Goal: Task Accomplishment & Management: Manage account settings

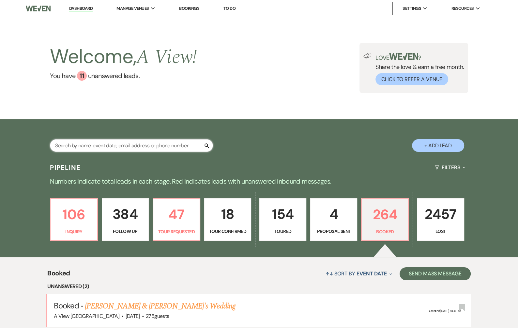
click at [160, 151] on input "text" at bounding box center [131, 145] width 163 height 13
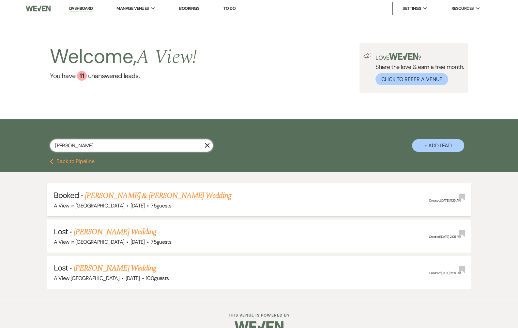
type input "[PERSON_NAME]"
click at [153, 198] on link "[PERSON_NAME] & [PERSON_NAME] Wedding" at bounding box center [158, 196] width 146 height 12
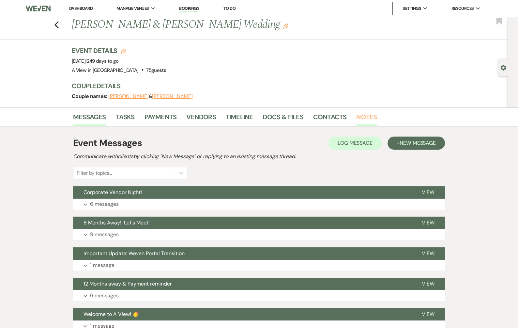
click at [361, 117] on link "Notes" at bounding box center [367, 119] width 21 height 14
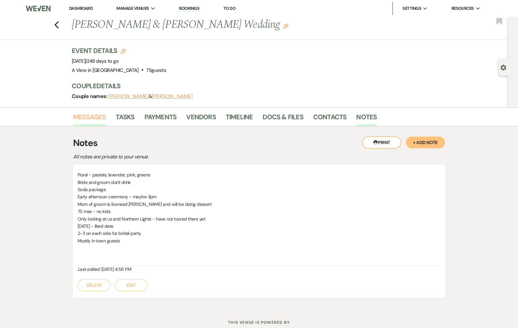
click at [101, 119] on link "Messages" at bounding box center [89, 119] width 33 height 14
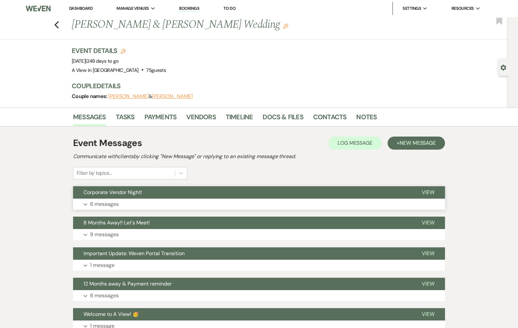
click at [151, 197] on button "Corporate Vendor Night!" at bounding box center [242, 192] width 339 height 12
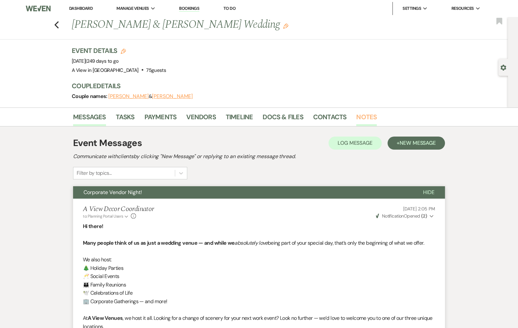
click at [366, 116] on link "Notes" at bounding box center [367, 119] width 21 height 14
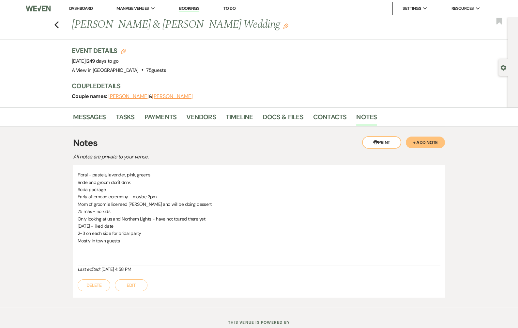
click at [434, 144] on button "+ Add Note" at bounding box center [425, 142] width 39 height 12
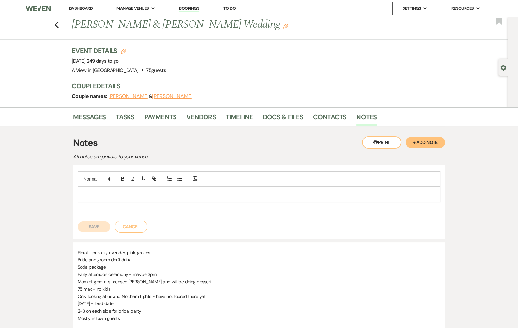
click at [301, 198] on div at bounding box center [259, 193] width 362 height 15
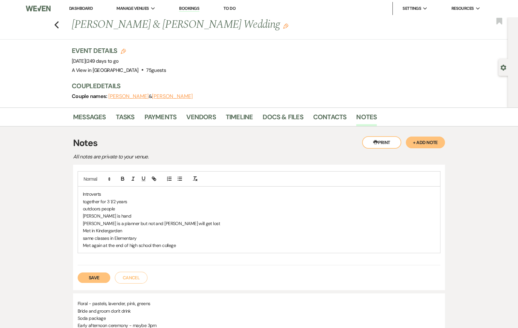
click at [185, 248] on div "Introverts together for 3 1/2 years outdoors people [PERSON_NAME] is hand [PERS…" at bounding box center [259, 219] width 362 height 66
click at [107, 214] on p "[PERSON_NAME] is hand" at bounding box center [259, 215] width 353 height 7
click at [115, 213] on p "[PERSON_NAME] is hand" at bounding box center [259, 215] width 353 height 7
click at [258, 246] on p "Met again at the end of high school then college connected again in [DATE] fb m…" at bounding box center [259, 245] width 353 height 7
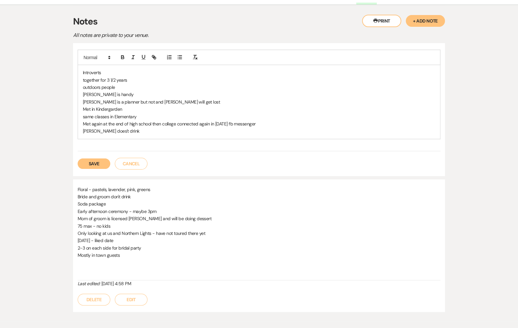
scroll to position [155, 0]
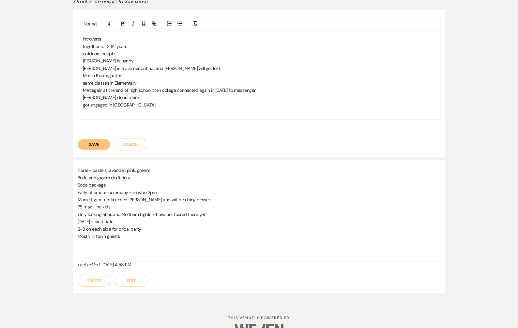
click at [116, 104] on p "got engaged in [GEOGRAPHIC_DATA]" at bounding box center [259, 104] width 353 height 7
click at [169, 90] on p "Met again at the end of high school, then college connected again in [DATE] fb …" at bounding box center [259, 90] width 353 height 7
click at [97, 144] on button "Save" at bounding box center [94, 144] width 33 height 10
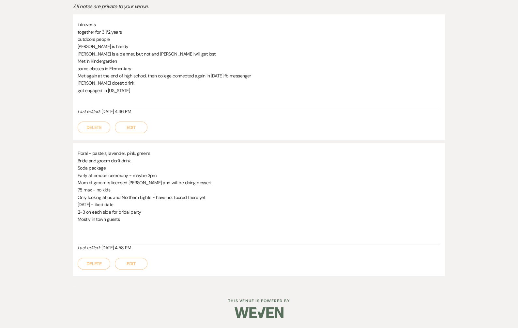
scroll to position [149, 0]
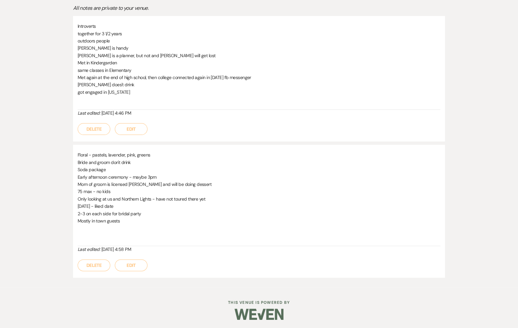
click at [124, 130] on button "Edit" at bounding box center [131, 129] width 33 height 12
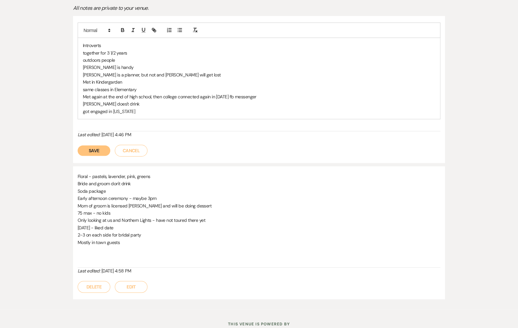
click at [151, 115] on div "Introverts together for 3 1/2 years outdoors people [PERSON_NAME] is [PERSON_NA…" at bounding box center [259, 78] width 362 height 81
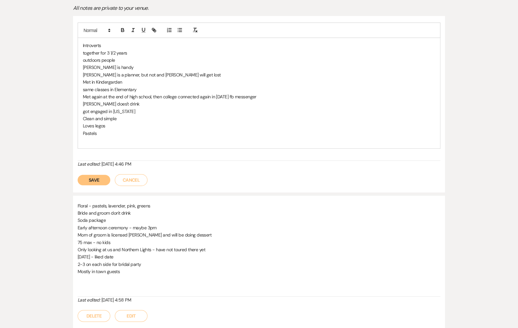
click at [102, 175] on button "Save" at bounding box center [94, 180] width 33 height 10
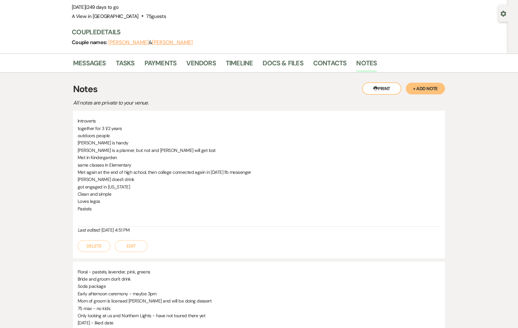
scroll to position [53, 0]
click at [272, 60] on link "Docs & Files" at bounding box center [283, 65] width 40 height 14
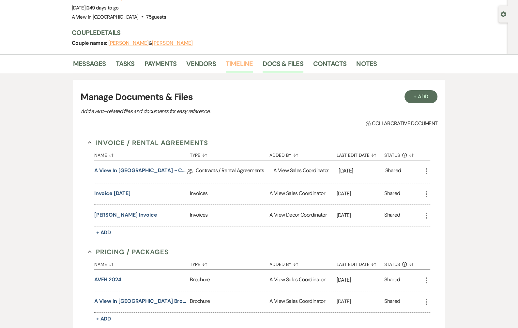
click at [227, 64] on link "Timeline" at bounding box center [239, 65] width 27 height 14
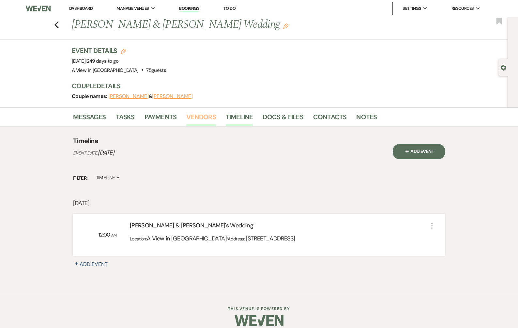
click at [198, 120] on link "Vendors" at bounding box center [200, 119] width 29 height 14
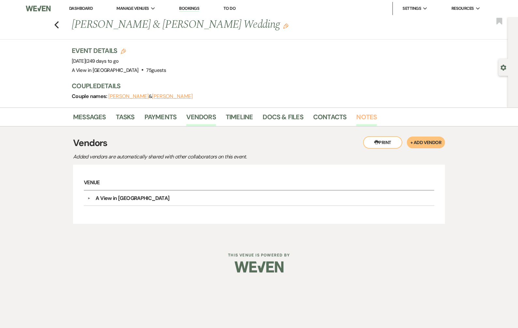
click at [360, 115] on link "Notes" at bounding box center [367, 119] width 21 height 14
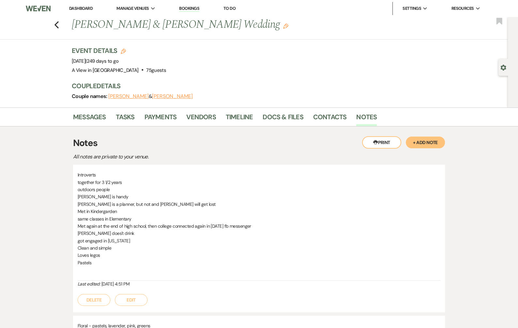
click at [127, 300] on button "Edit" at bounding box center [131, 300] width 33 height 12
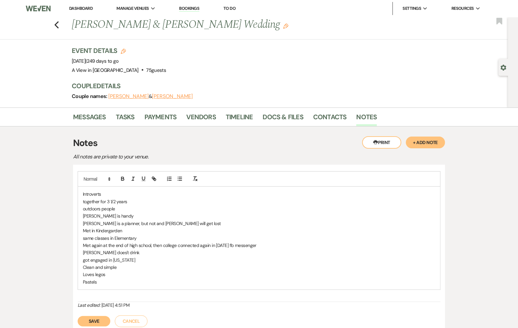
click at [115, 283] on p "Pastels" at bounding box center [259, 281] width 353 height 7
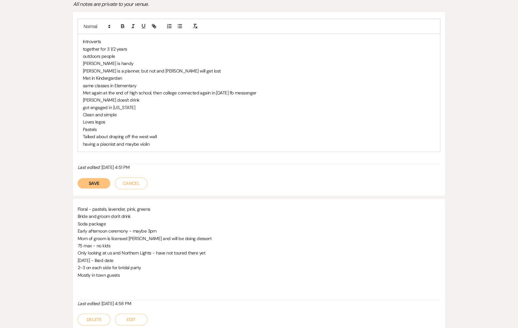
scroll to position [153, 0]
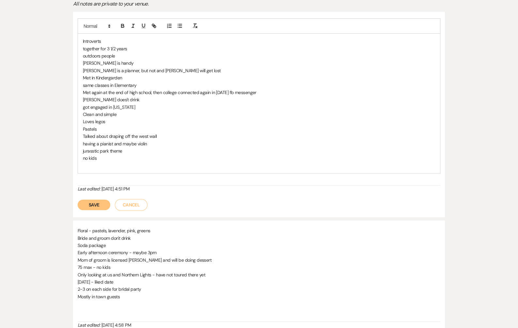
click at [142, 144] on p "having a pianist and maybe violin" at bounding box center [259, 143] width 353 height 7
click at [93, 150] on p "jurasstic park theme" at bounding box center [259, 150] width 353 height 7
click at [102, 151] on p "jurasstic park theme" at bounding box center [259, 150] width 353 height 7
click at [92, 151] on p "jurasstic park theme" at bounding box center [259, 150] width 353 height 7
click at [116, 159] on p "no kids" at bounding box center [259, 157] width 353 height 7
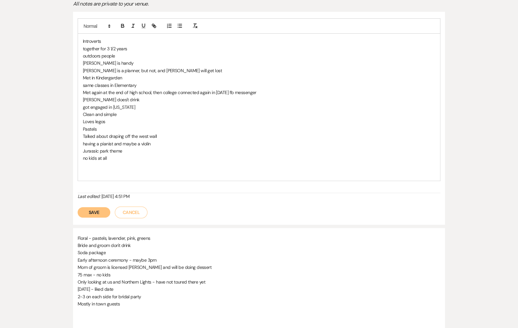
click at [89, 213] on button "Save" at bounding box center [94, 212] width 33 height 10
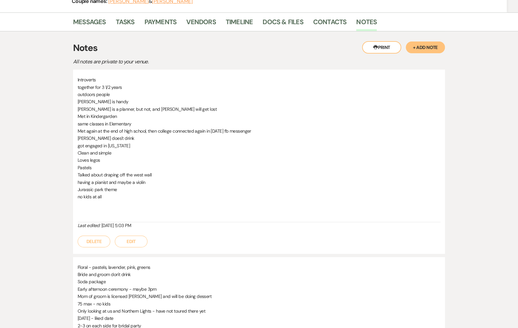
scroll to position [0, 0]
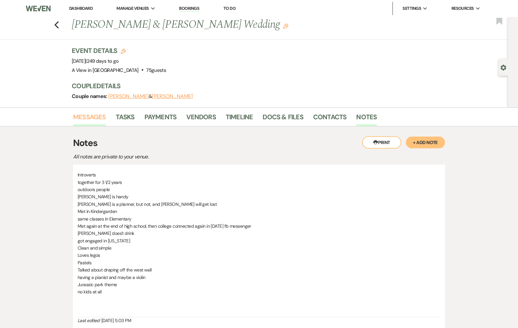
click at [97, 121] on link "Messages" at bounding box center [89, 119] width 33 height 14
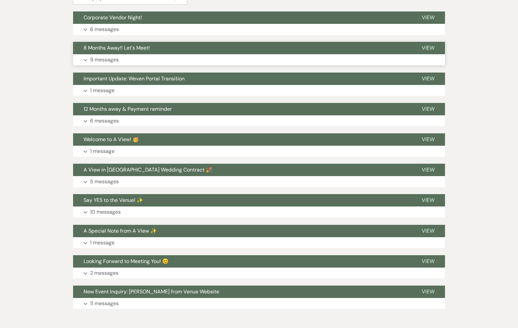
scroll to position [175, 0]
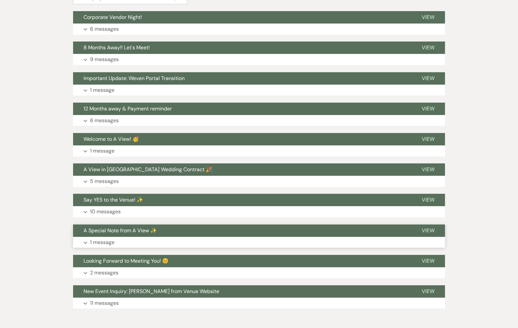
click at [150, 233] on button "A Special Note from A View ✨" at bounding box center [242, 230] width 339 height 12
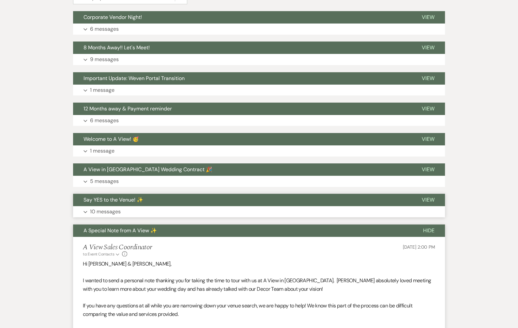
click at [145, 208] on button "Expand 10 messages" at bounding box center [259, 211] width 372 height 11
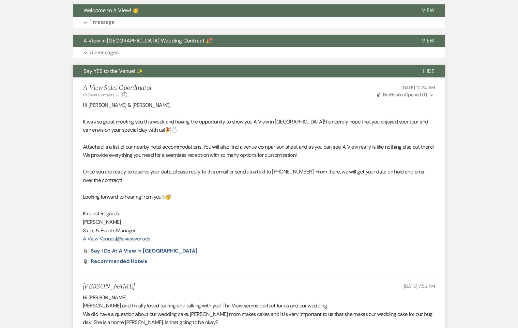
scroll to position [283, 0]
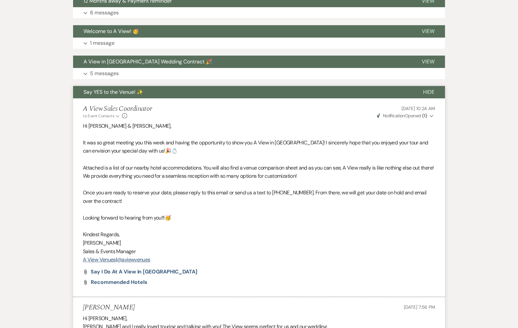
click at [152, 94] on button "Say YES to the Venue! ✨" at bounding box center [243, 92] width 340 height 12
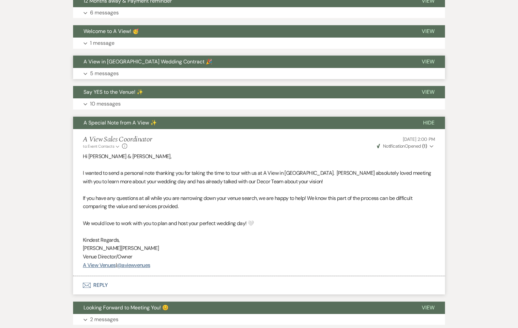
click at [153, 66] on button "A View in [GEOGRAPHIC_DATA] Wedding Contract 🎉" at bounding box center [242, 61] width 339 height 12
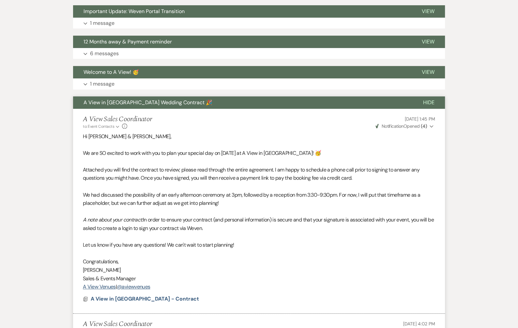
scroll to position [220, 0]
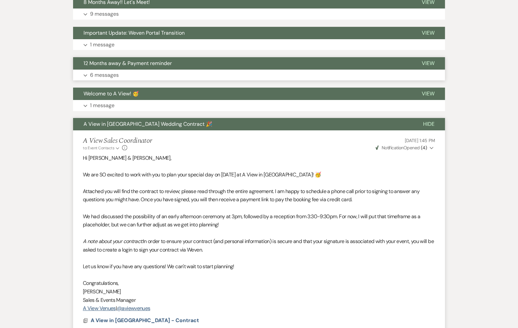
click at [169, 70] on button "Expand 6 messages" at bounding box center [259, 75] width 372 height 11
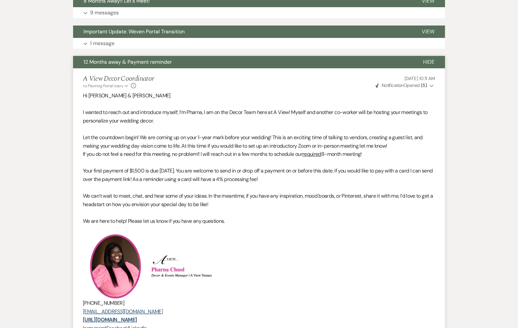
scroll to position [189, 0]
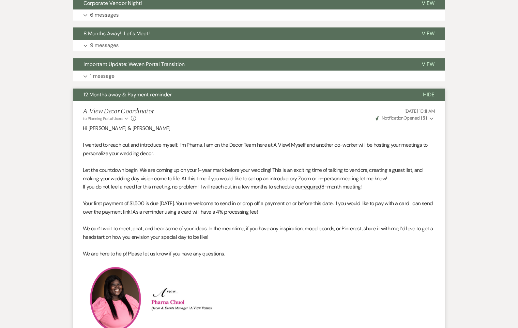
click at [209, 92] on button "12 Months away & Payment reminder" at bounding box center [243, 94] width 340 height 12
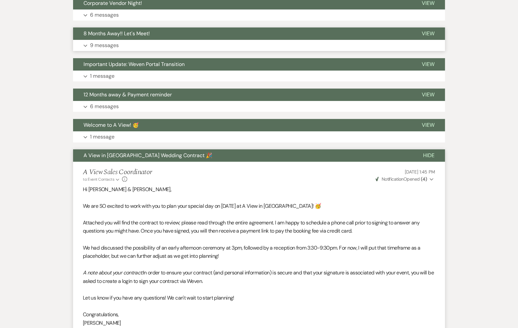
click at [193, 41] on button "Expand 9 messages" at bounding box center [259, 45] width 372 height 11
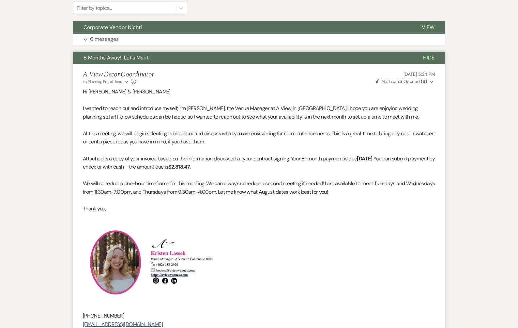
scroll to position [0, 0]
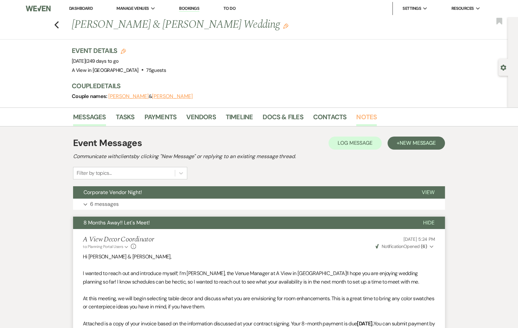
click at [361, 120] on link "Notes" at bounding box center [367, 119] width 21 height 14
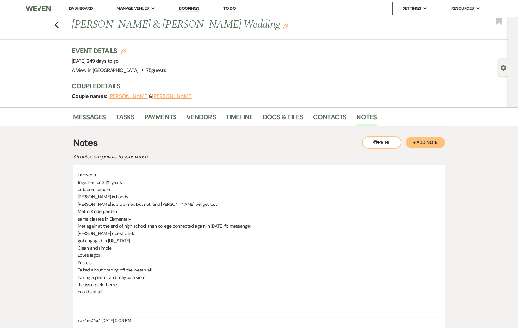
click at [420, 143] on button "+ Add Note" at bounding box center [425, 142] width 39 height 12
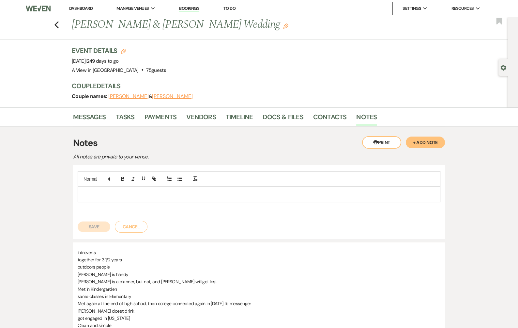
click at [139, 223] on button "Cancel" at bounding box center [131, 227] width 33 height 12
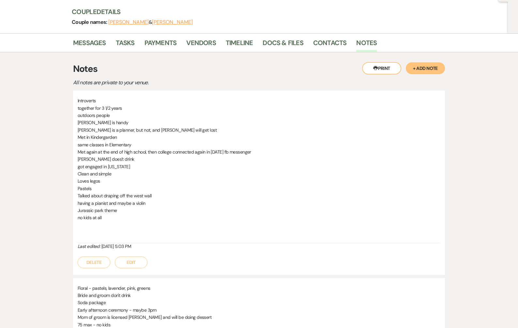
scroll to position [75, 0]
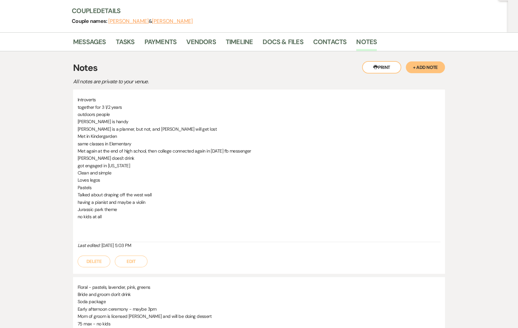
click at [130, 258] on button "Edit" at bounding box center [131, 261] width 33 height 12
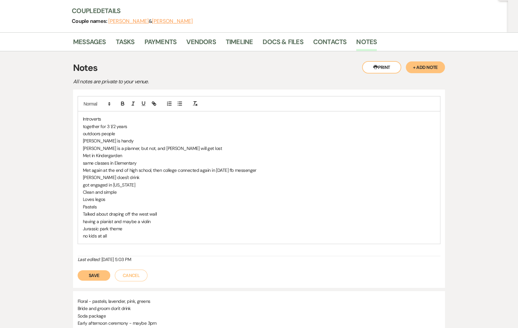
click at [133, 233] on p "no kids at all" at bounding box center [259, 235] width 353 height 7
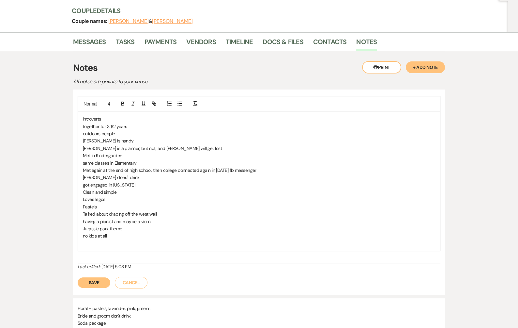
click at [99, 280] on button "Save" at bounding box center [94, 282] width 33 height 10
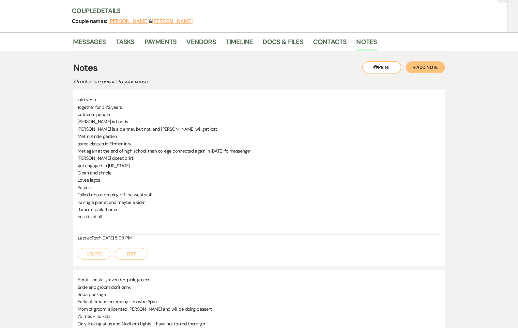
click at [132, 257] on button "Edit" at bounding box center [131, 254] width 33 height 12
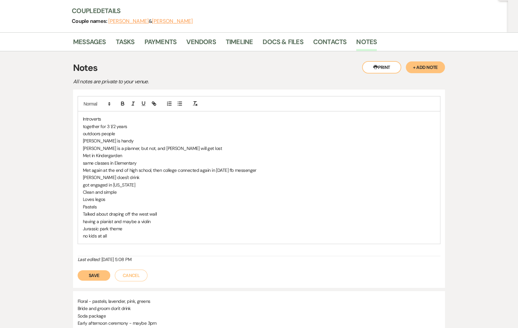
click at [126, 236] on p "no kids at all" at bounding box center [259, 235] width 353 height 7
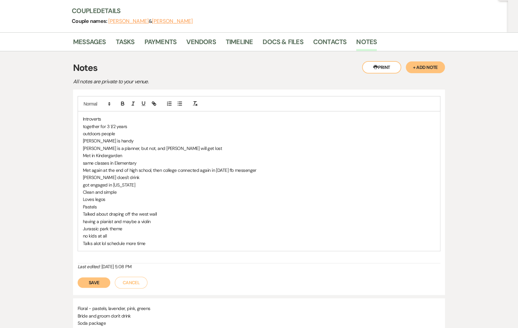
click at [92, 281] on button "Save" at bounding box center [94, 282] width 33 height 10
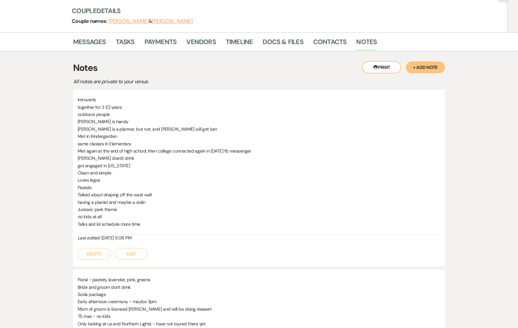
click at [137, 248] on button "Edit" at bounding box center [131, 254] width 33 height 12
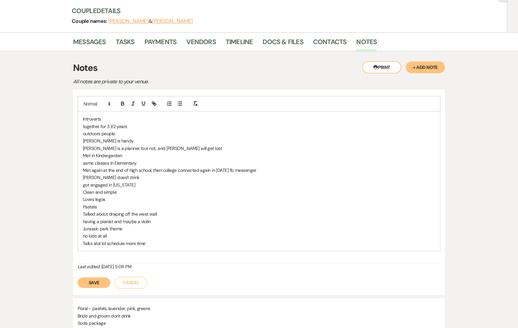
click at [146, 243] on p "Talks alot lol schedule more time" at bounding box center [259, 243] width 353 height 7
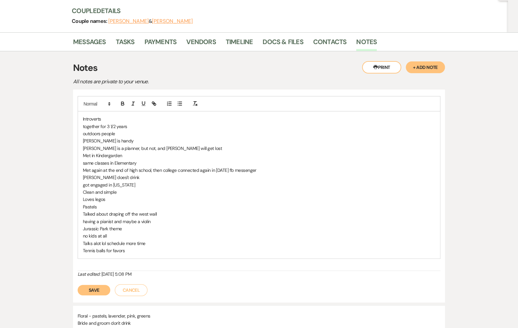
click at [92, 285] on button "Save" at bounding box center [94, 290] width 33 height 10
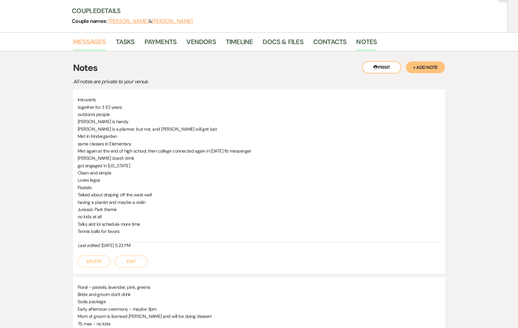
click at [87, 44] on link "Messages" at bounding box center [89, 44] width 33 height 14
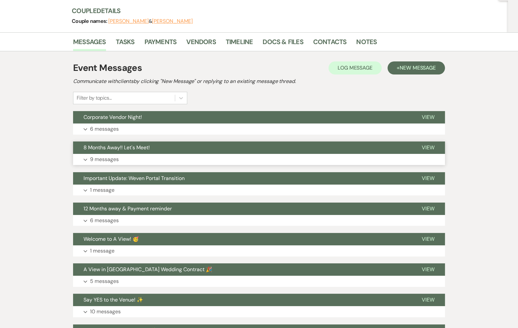
click at [155, 146] on button "8 Months Away!! Let's Meet!" at bounding box center [242, 147] width 339 height 12
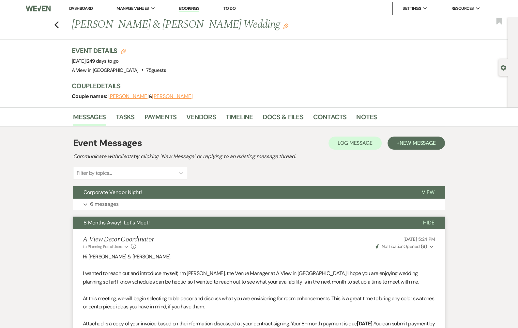
click at [81, 8] on link "Dashboard" at bounding box center [81, 9] width 24 height 6
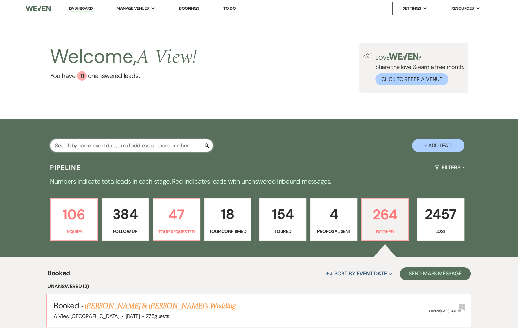
click at [152, 148] on input "text" at bounding box center [131, 145] width 163 height 13
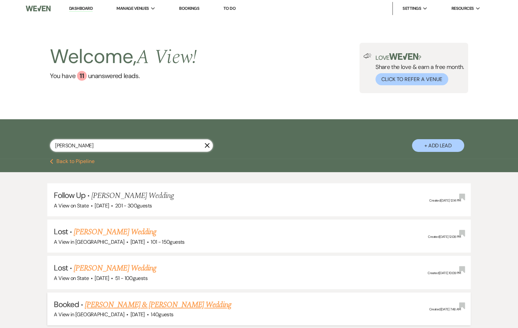
type input "[PERSON_NAME]"
click at [144, 301] on link "[PERSON_NAME] & [PERSON_NAME] Wedding" at bounding box center [158, 305] width 146 height 12
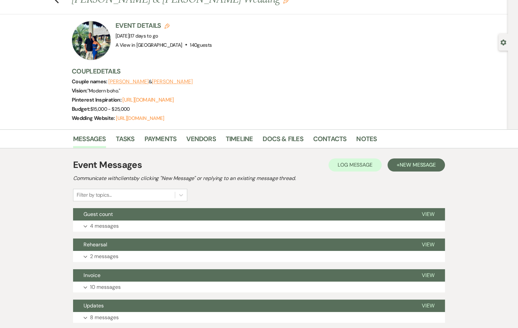
scroll to position [25, 0]
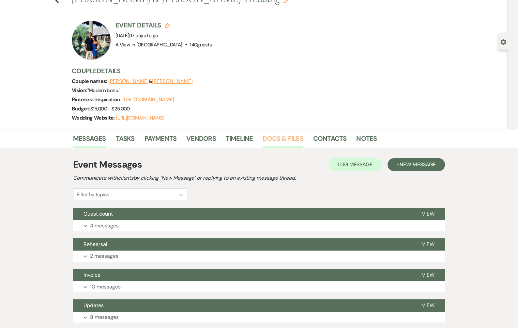
click at [295, 140] on link "Docs & Files" at bounding box center [283, 140] width 40 height 14
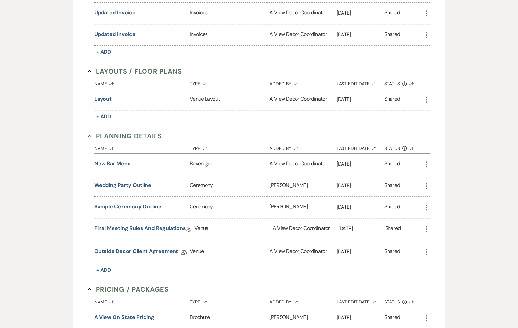
scroll to position [480, 0]
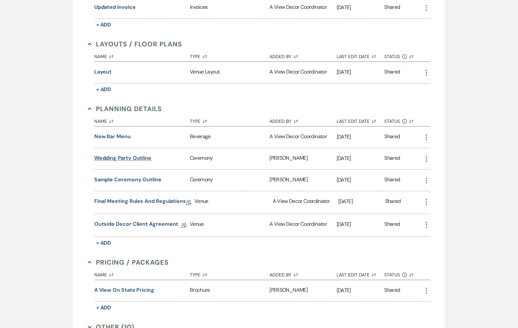
click at [114, 157] on button "Wedding Party Outline" at bounding box center [122, 158] width 57 height 8
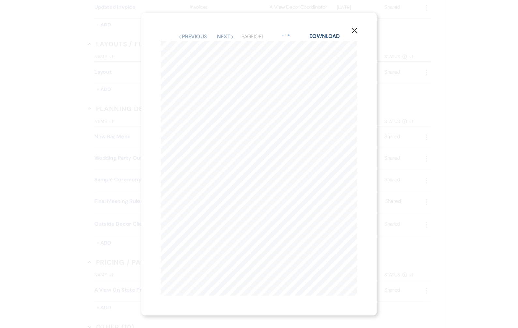
click at [356, 28] on icon "X" at bounding box center [355, 31] width 6 height 6
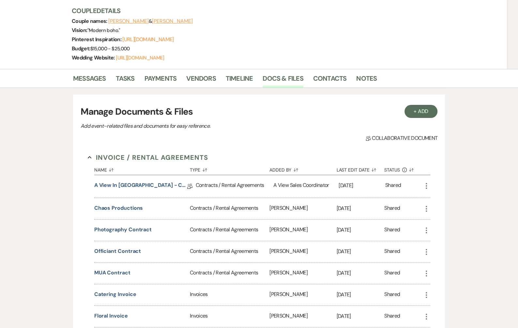
scroll to position [73, 0]
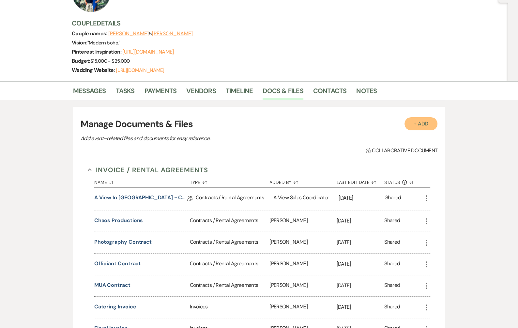
click at [431, 119] on button "+ Add" at bounding box center [421, 123] width 33 height 13
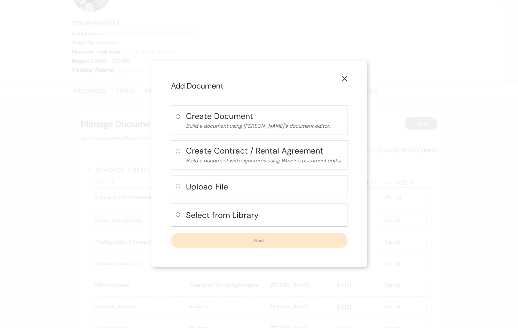
click at [227, 124] on p "Build a document using [PERSON_NAME]'s document editor." at bounding box center [264, 126] width 157 height 8
radio input "true"
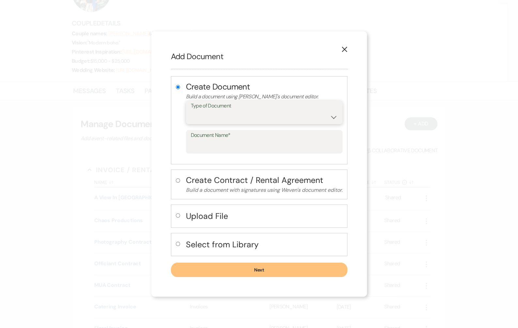
click at [236, 121] on select "Special Event Insurance Vendor Certificate of Insurance Contracts / Rental Agre…" at bounding box center [264, 117] width 147 height 13
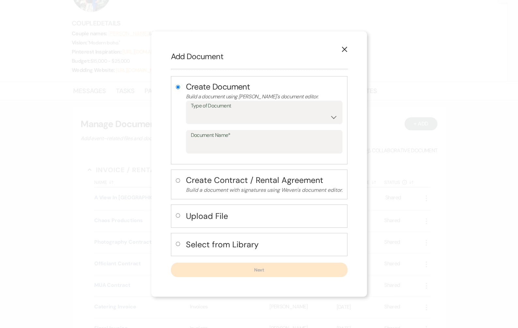
click at [179, 183] on label at bounding box center [179, 185] width 7 height 17
click at [179, 182] on input "radio" at bounding box center [178, 180] width 4 height 4
radio input "true"
radio input "false"
select select "10"
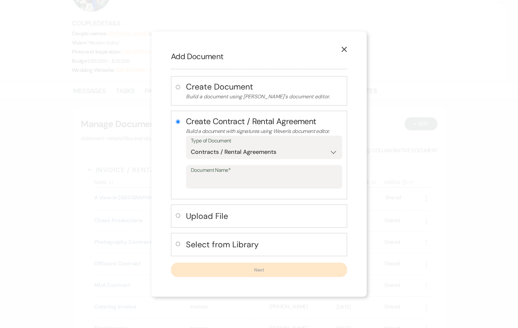
click at [178, 212] on label at bounding box center [179, 217] width 7 height 11
click at [178, 213] on input "radio" at bounding box center [178, 215] width 4 height 4
radio input "true"
radio input "false"
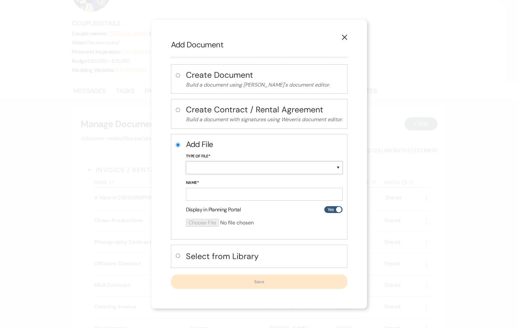
click at [225, 172] on select "Special Event Insurance Vendor Certificate of Insurance Contracts / Rental Agre…" at bounding box center [264, 167] width 157 height 13
click at [198, 255] on h4 "Select from Library" at bounding box center [264, 255] width 157 height 11
radio input "false"
radio input "true"
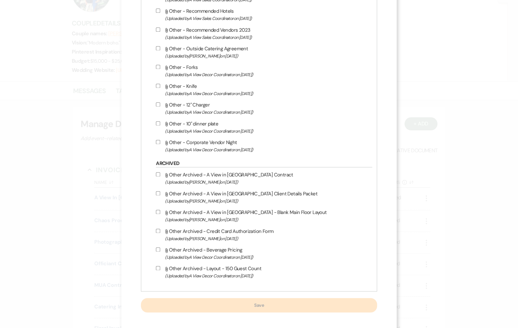
scroll to position [839, 0]
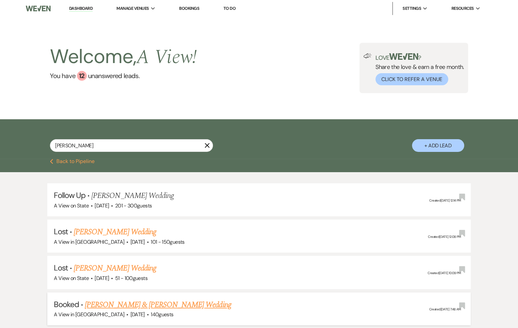
click at [144, 305] on link "[PERSON_NAME] & [PERSON_NAME] Wedding" at bounding box center [158, 305] width 146 height 12
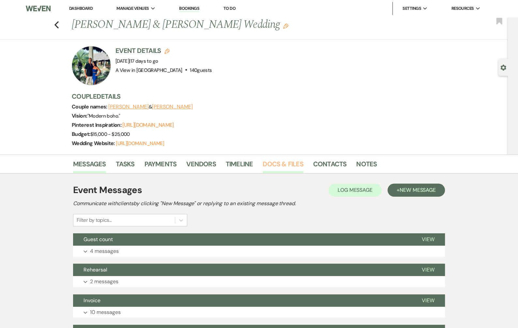
click at [270, 170] on link "Docs & Files" at bounding box center [283, 166] width 40 height 14
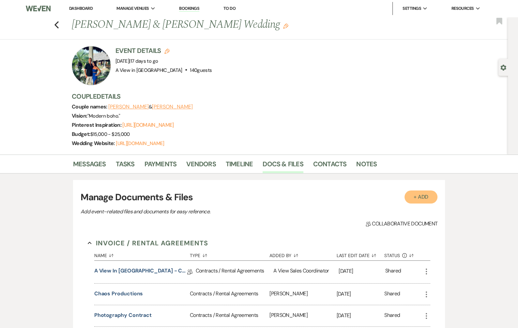
click at [422, 194] on button "+ Add" at bounding box center [421, 196] width 33 height 13
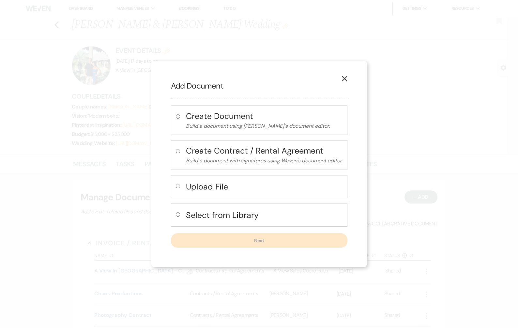
click at [222, 214] on h4 "Select from Library" at bounding box center [264, 214] width 157 height 11
radio input "true"
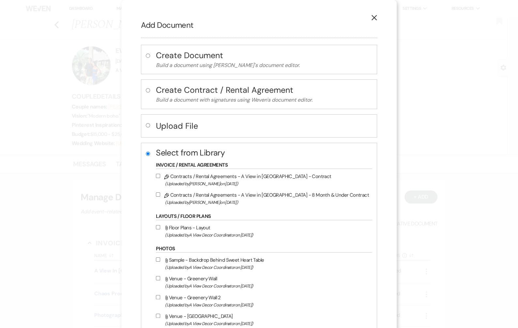
click at [372, 19] on icon "X" at bounding box center [375, 18] width 6 height 6
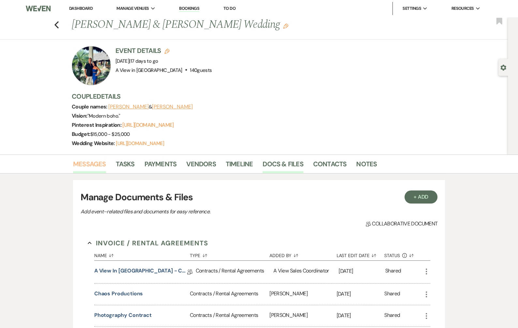
click at [93, 165] on link "Messages" at bounding box center [89, 166] width 33 height 14
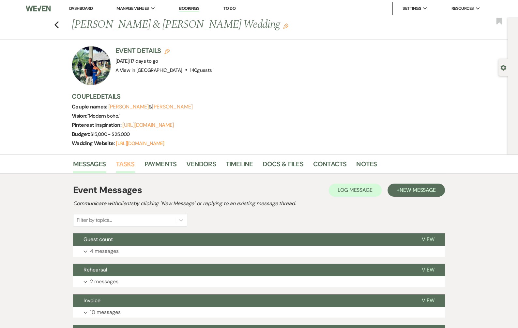
click at [130, 162] on link "Tasks" at bounding box center [125, 166] width 19 height 14
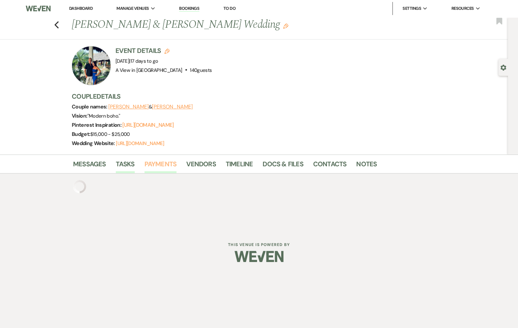
click at [161, 159] on link "Payments" at bounding box center [161, 166] width 32 height 14
